Goal: Transaction & Acquisition: Purchase product/service

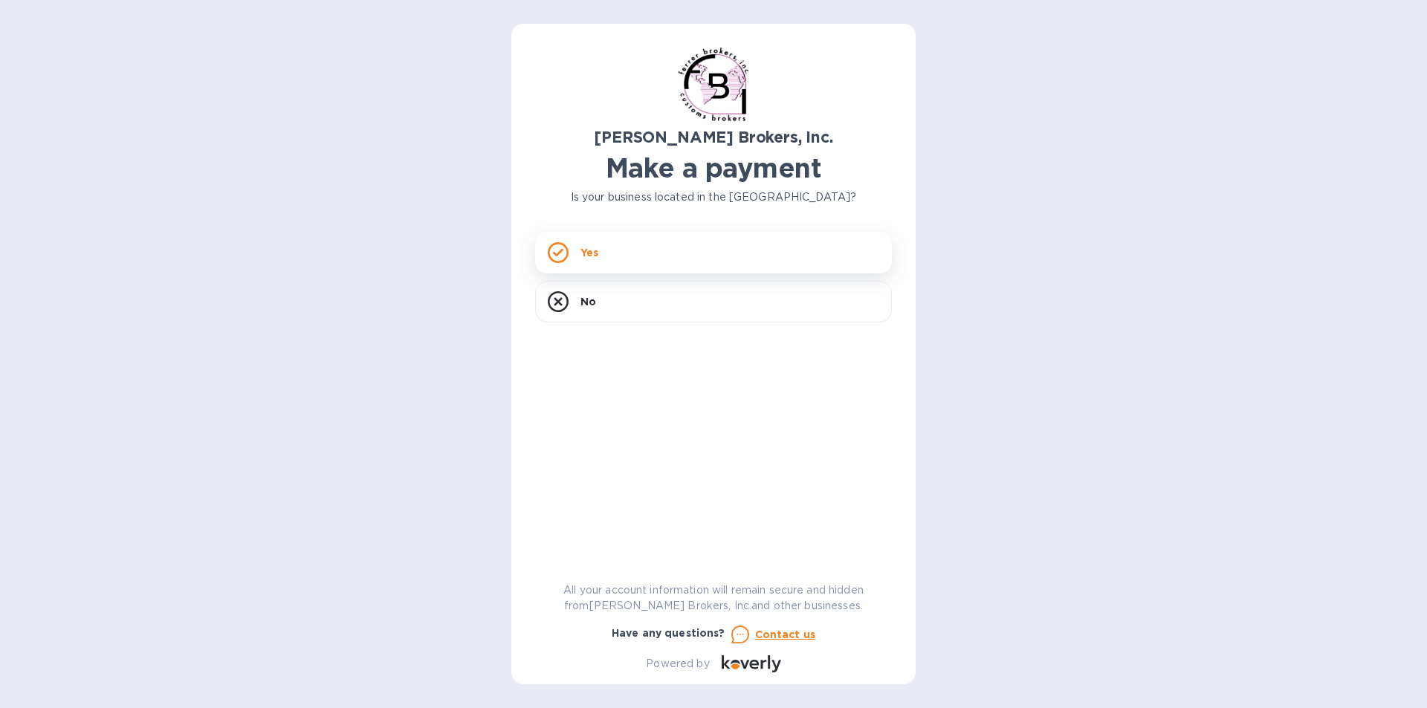
click at [553, 244] on rect at bounding box center [557, 252] width 19 height 19
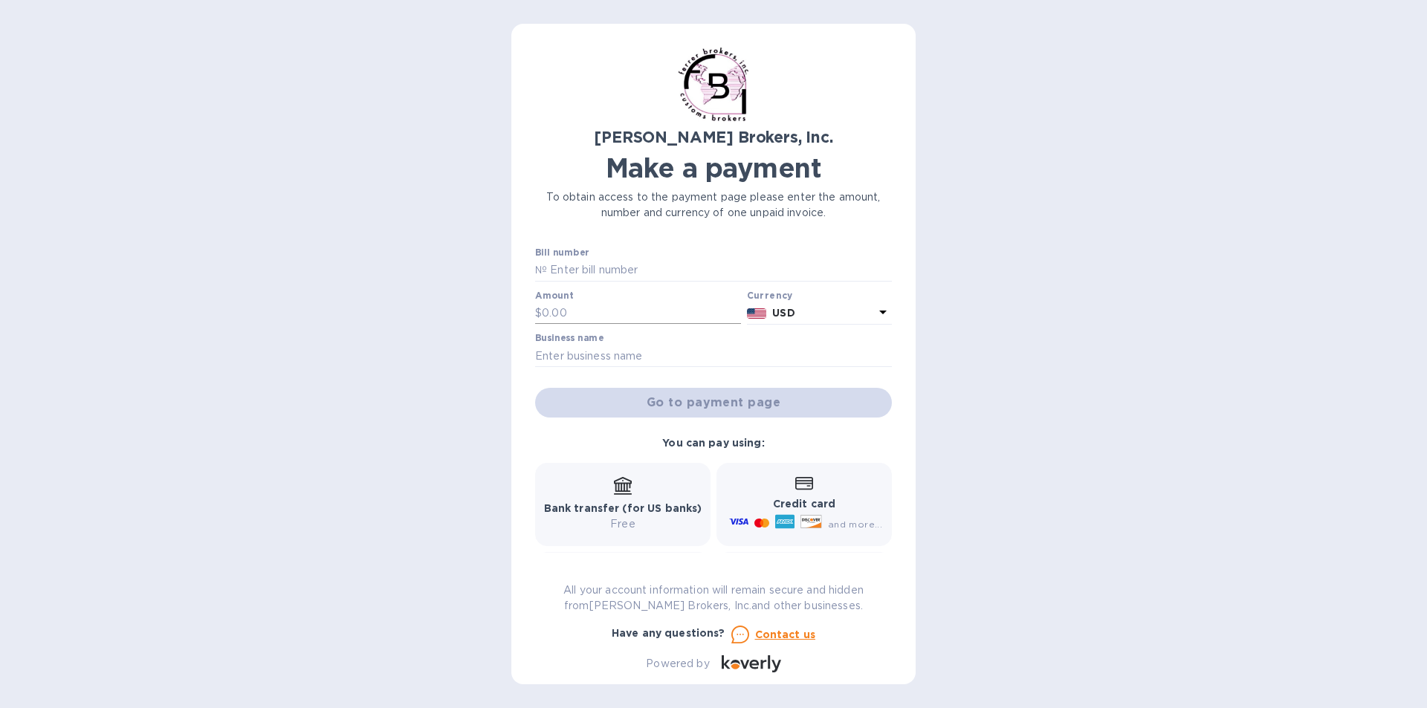
click at [539, 312] on p "$" at bounding box center [538, 313] width 7 height 16
click at [553, 311] on input "text" at bounding box center [641, 313] width 199 height 22
type input "2,735.00"
click at [566, 363] on input "text" at bounding box center [713, 356] width 357 height 22
type input "PACIFIC CASKET M&M"
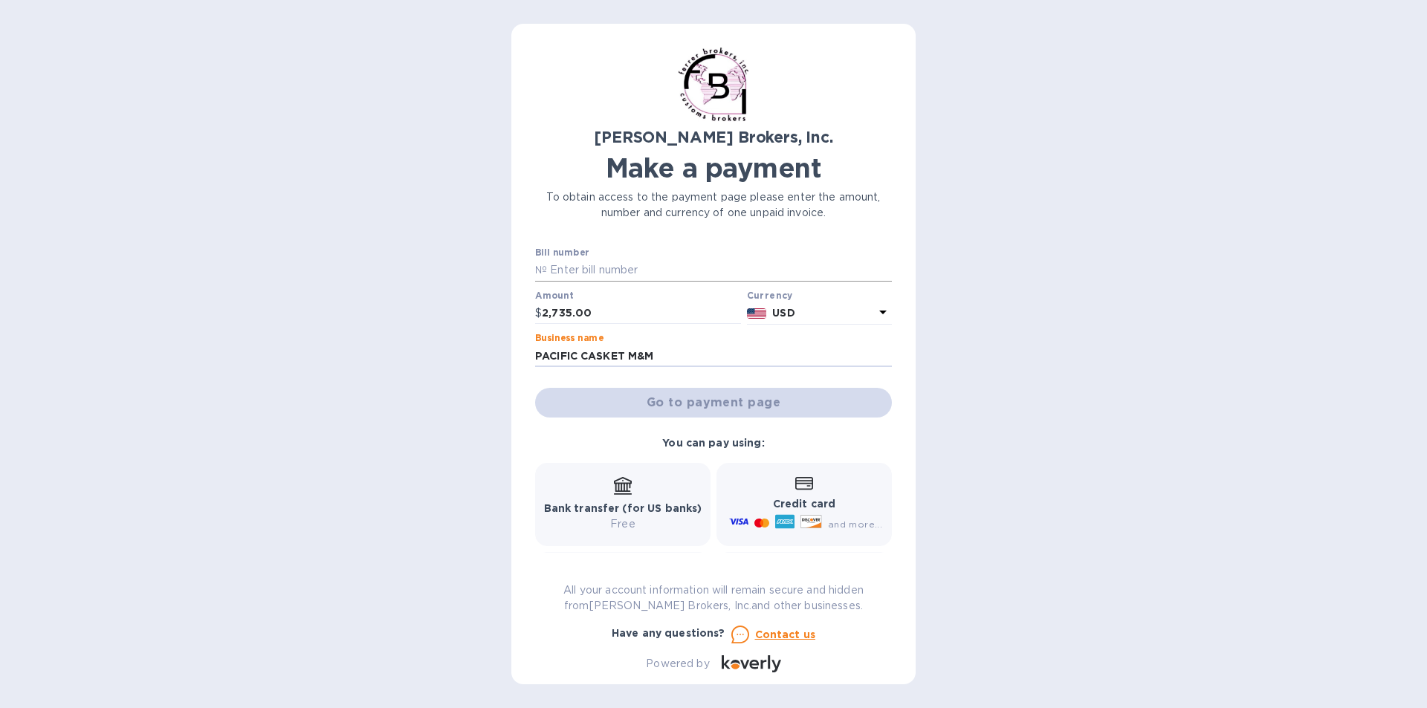
click at [611, 267] on input "text" at bounding box center [719, 270] width 345 height 22
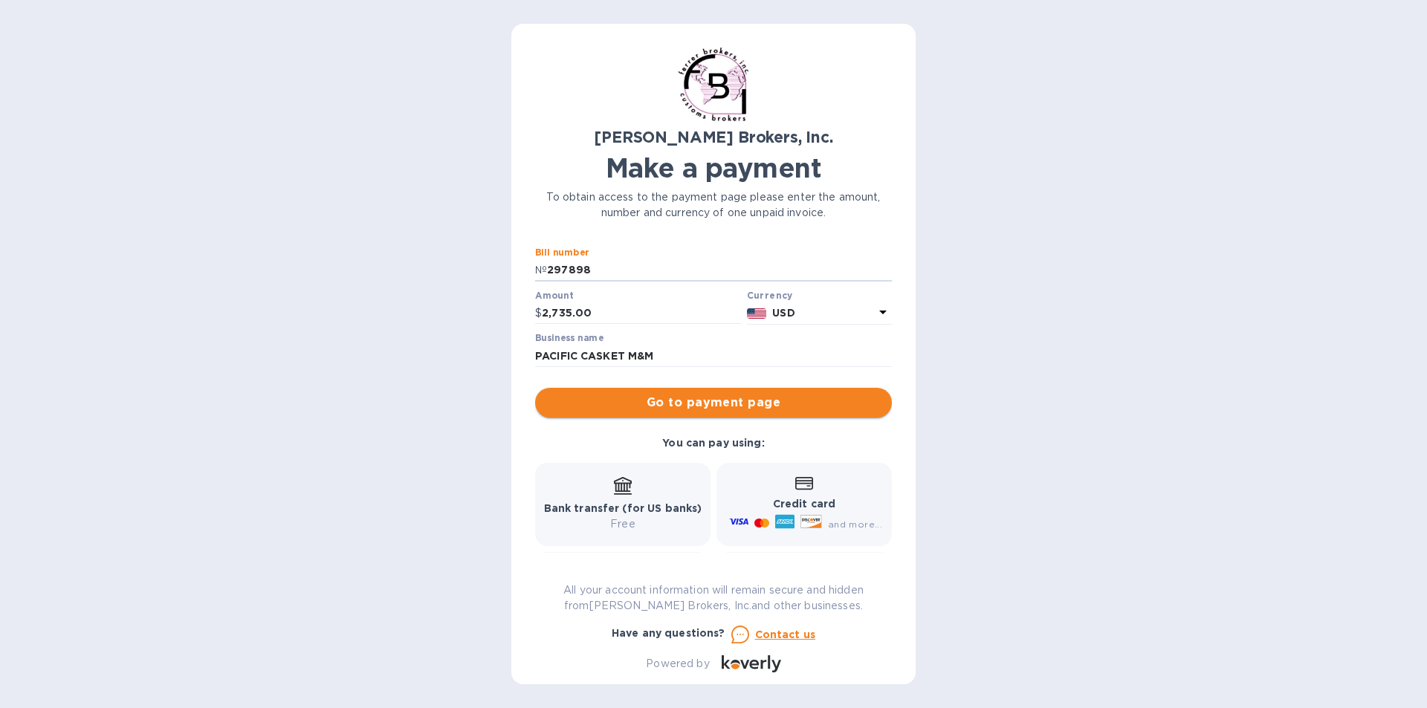
type input "297898"
click at [782, 404] on span "Go to payment page" at bounding box center [713, 403] width 333 height 18
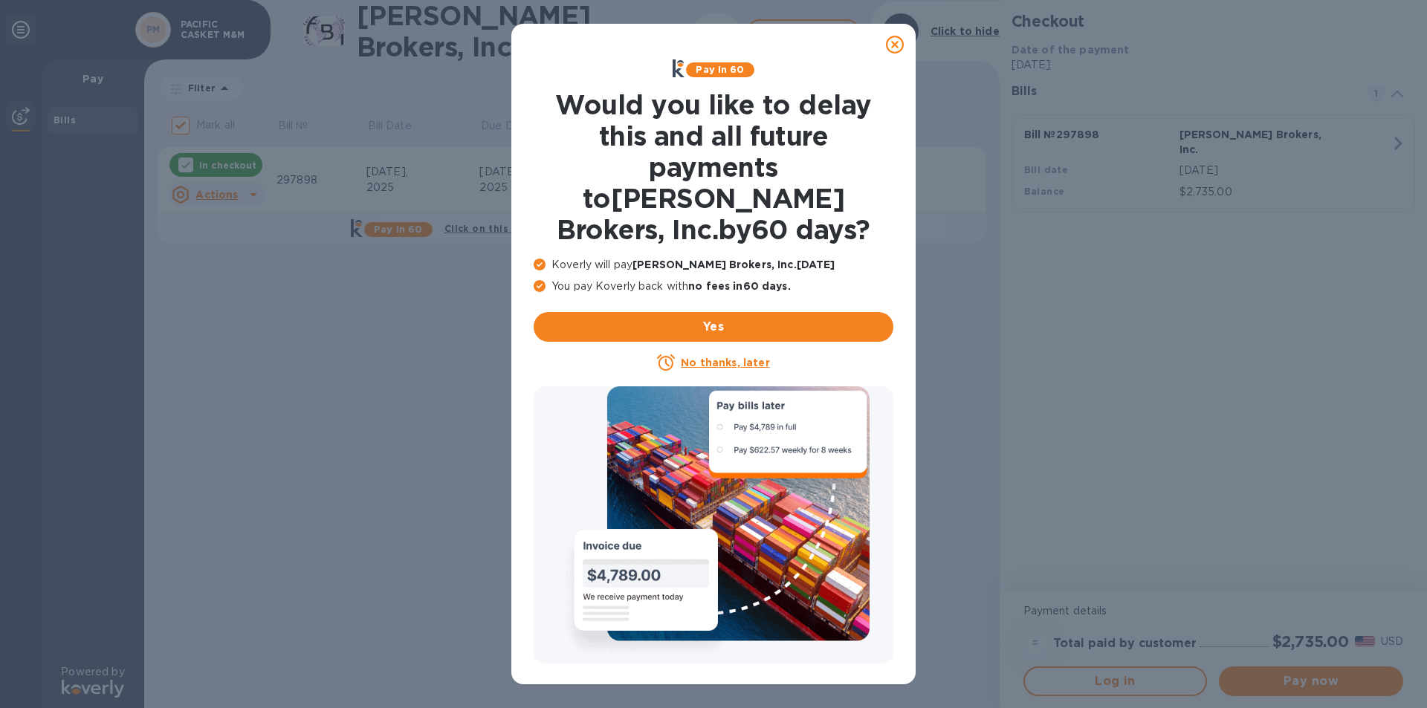
click at [891, 43] on icon at bounding box center [895, 45] width 18 height 18
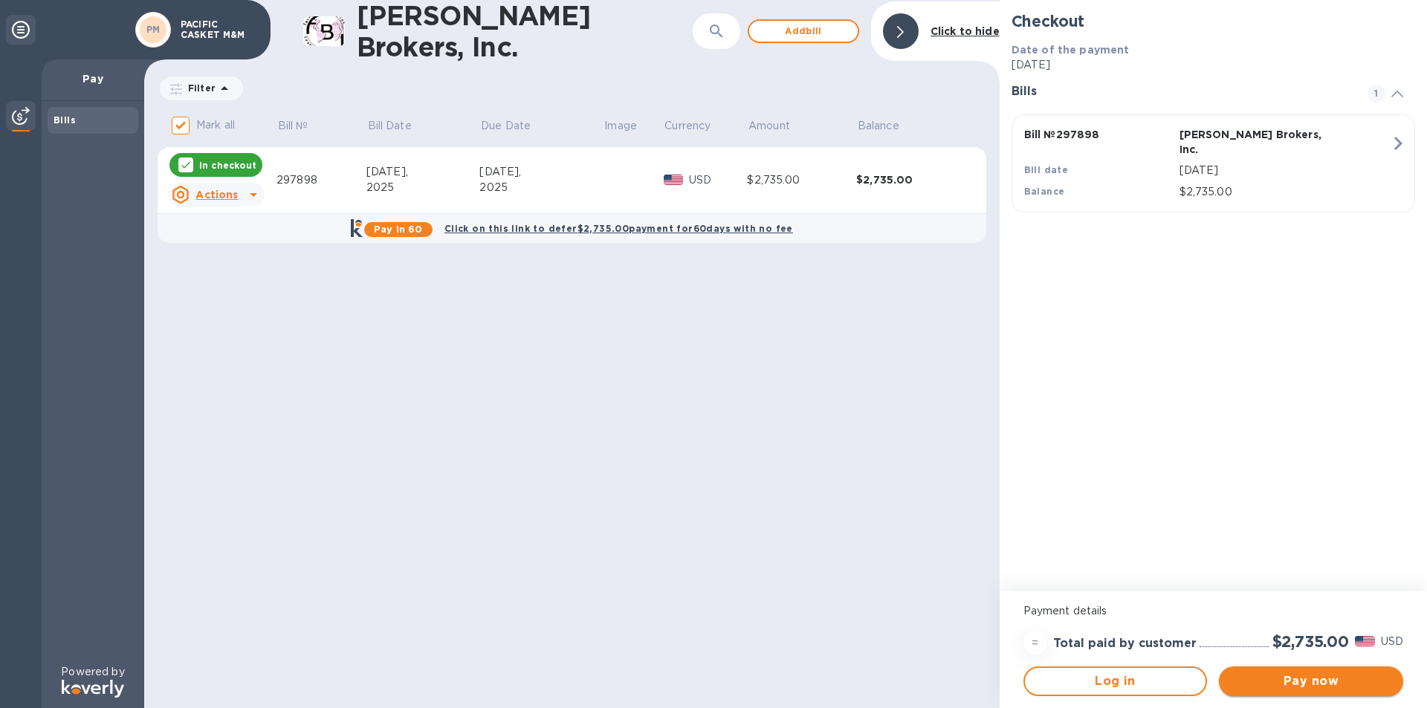
click at [1293, 681] on span "Pay now" at bounding box center [1310, 681] width 160 height 18
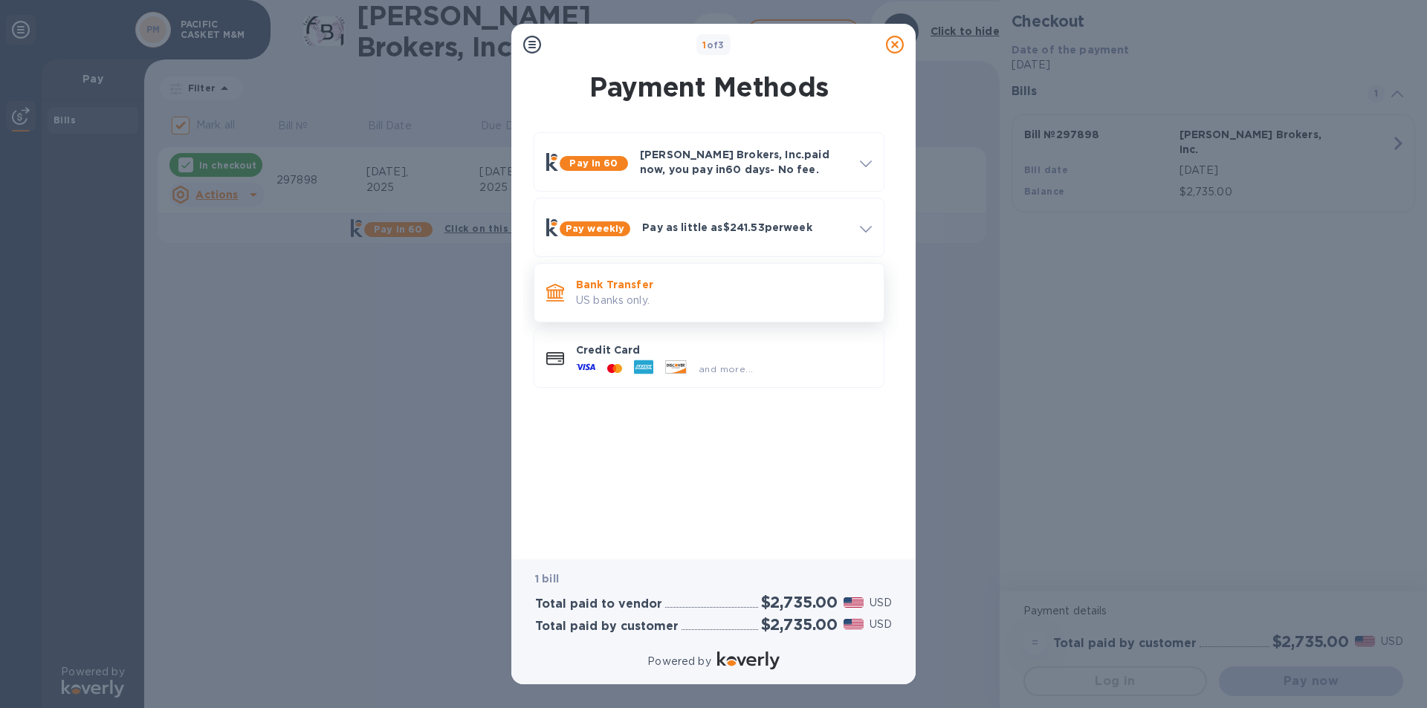
click at [646, 297] on p "US banks only." at bounding box center [724, 301] width 296 height 16
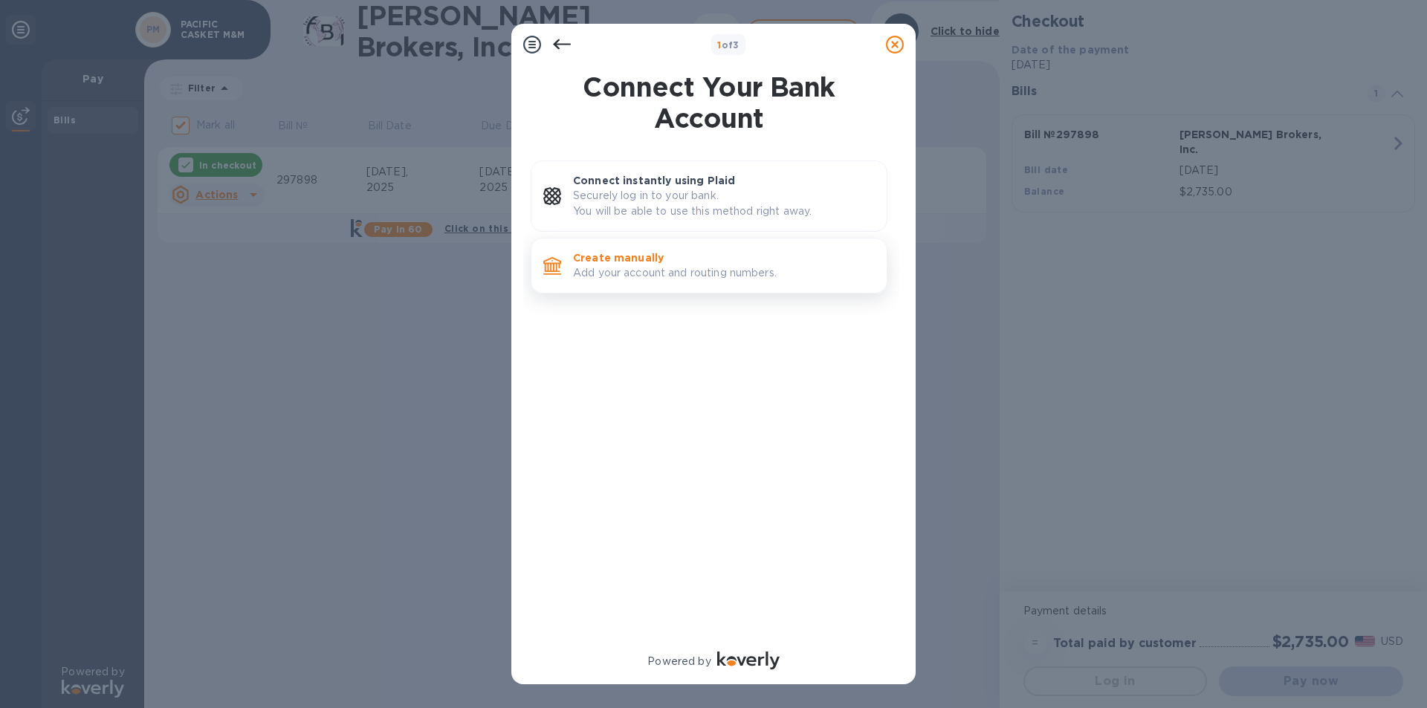
click at [655, 267] on p "Add your account and routing numbers." at bounding box center [724, 273] width 302 height 16
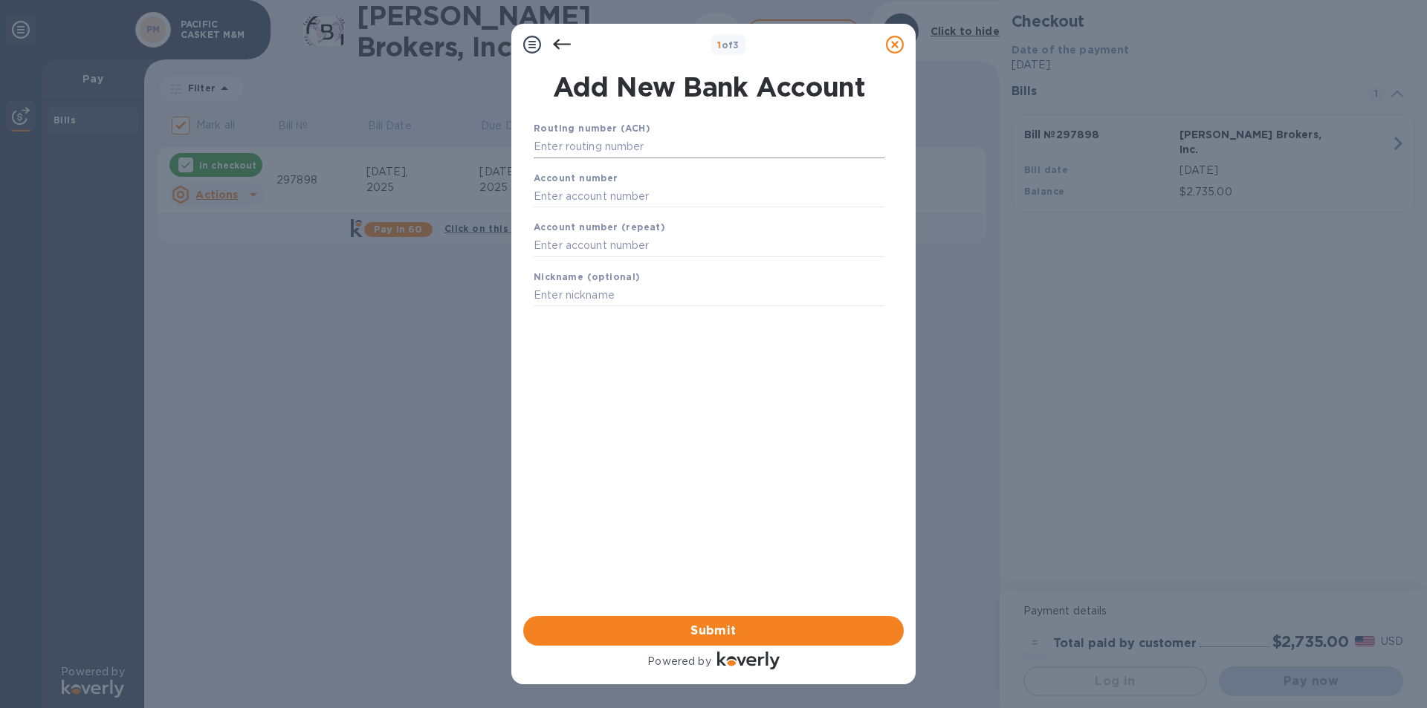
click at [565, 149] on input "text" at bounding box center [708, 147] width 351 height 22
type input "122235821"
click at [615, 211] on input "text" at bounding box center [708, 215] width 351 height 22
type input "157520364124"
click at [600, 253] on input "text" at bounding box center [708, 264] width 351 height 22
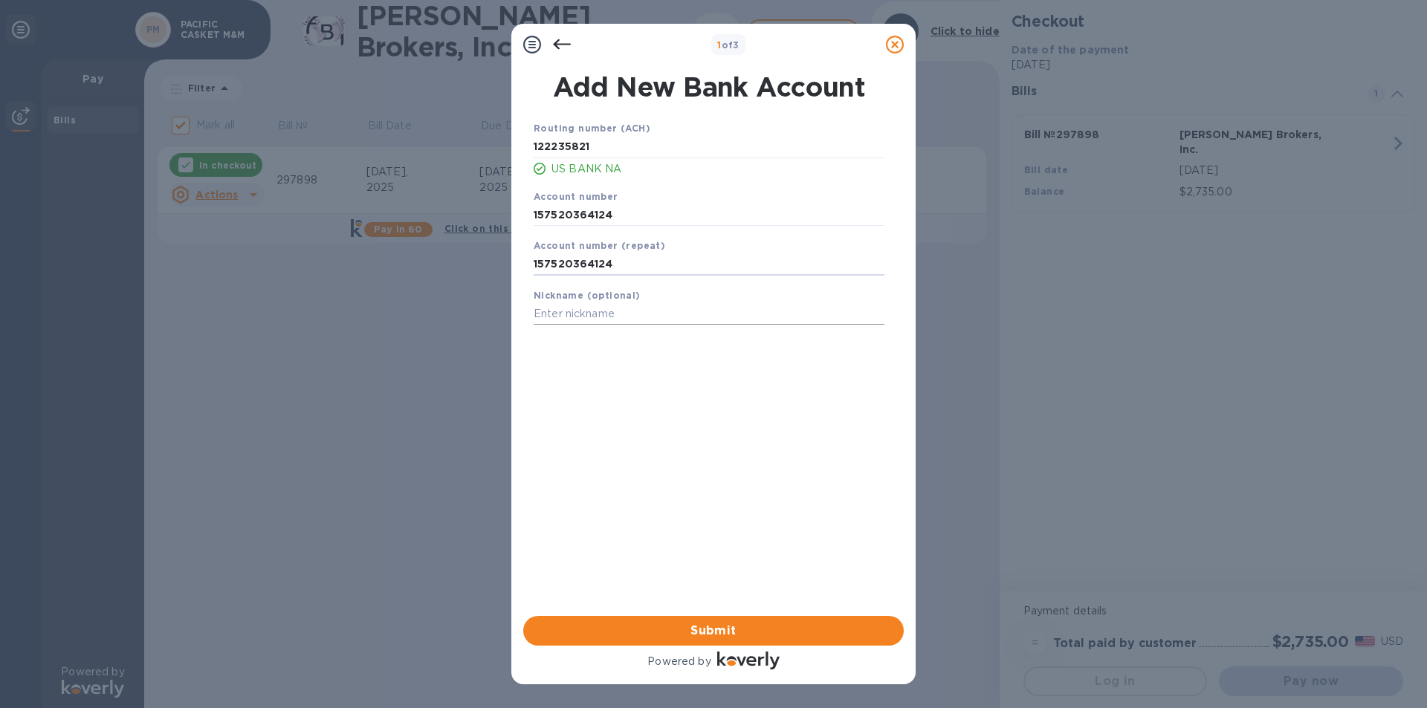
type input "157520364124"
click at [573, 315] on input "text" at bounding box center [708, 314] width 351 height 22
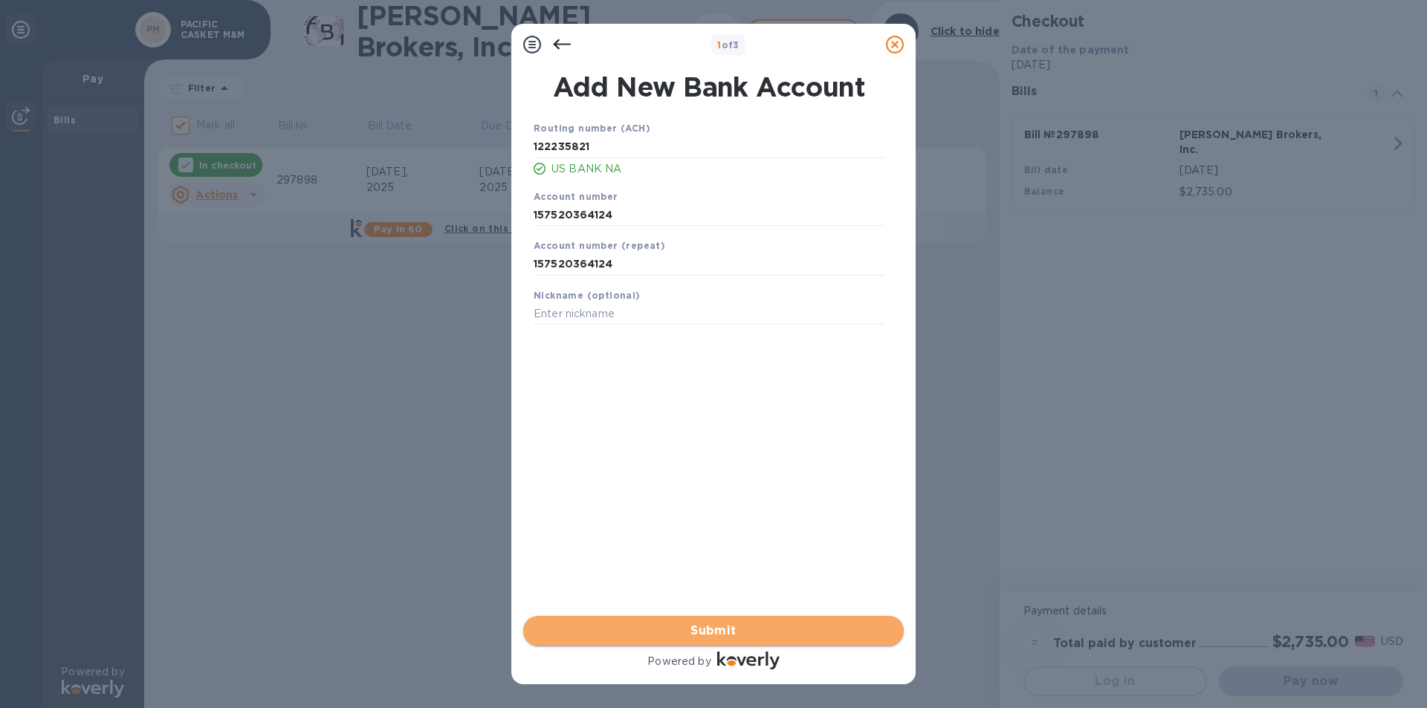
click at [760, 632] on span "Submit" at bounding box center [713, 631] width 357 height 18
